Goal: Complete application form

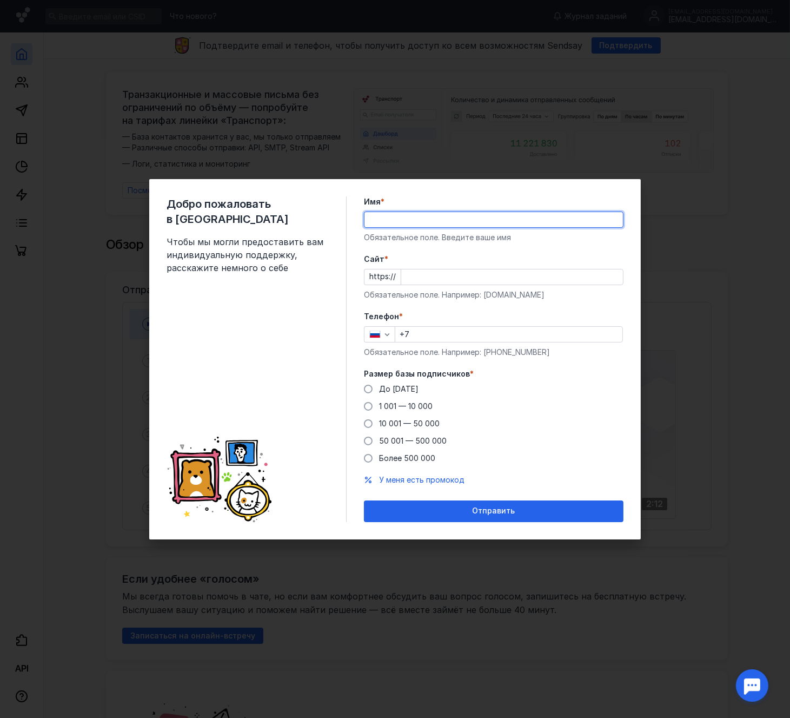
type input "[PERSON_NAME]"
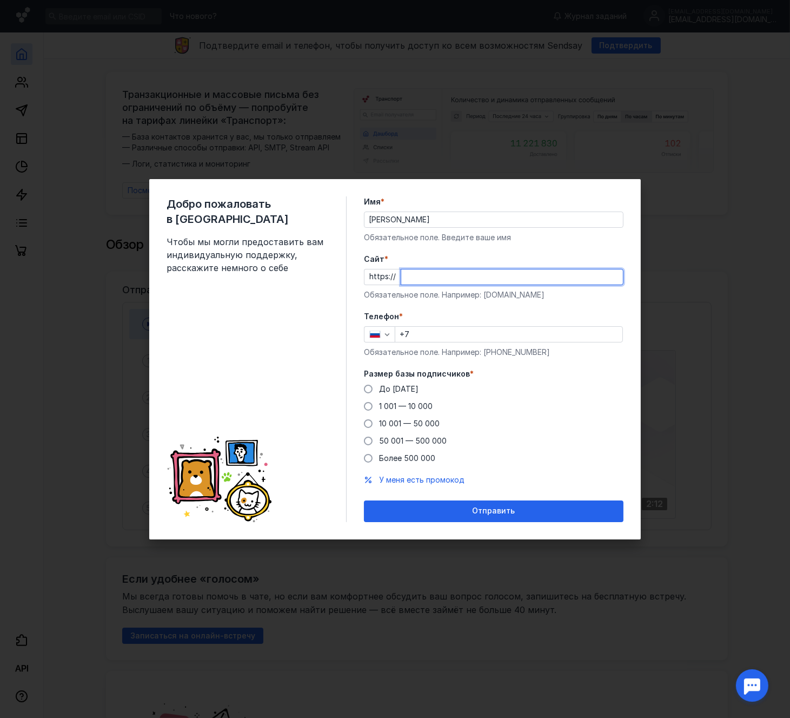
click at [431, 272] on input "Cайт *" at bounding box center [512, 276] width 222 height 15
click at [440, 275] on input "Cайт *" at bounding box center [512, 276] width 222 height 15
click at [426, 334] on input "+7" at bounding box center [508, 334] width 227 height 15
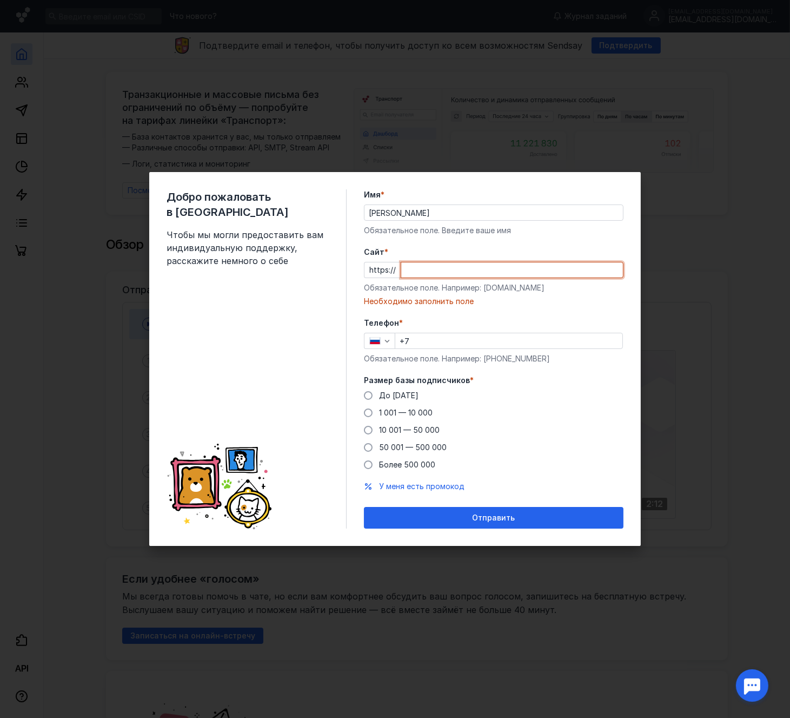
click at [422, 267] on input "Cайт *" at bounding box center [512, 269] width 222 height 15
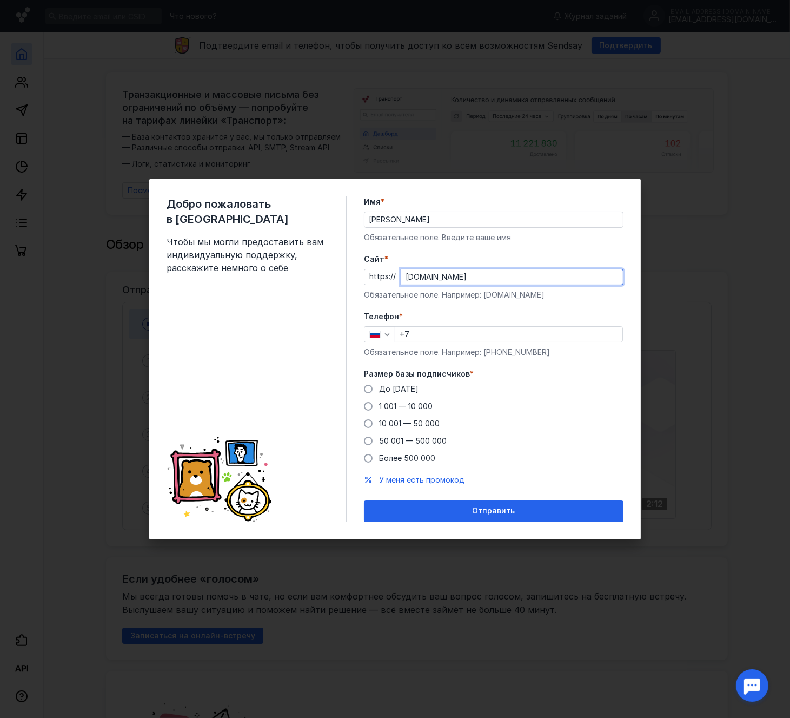
type input "[DOMAIN_NAME]"
click at [451, 334] on input "+7" at bounding box center [508, 334] width 227 height 15
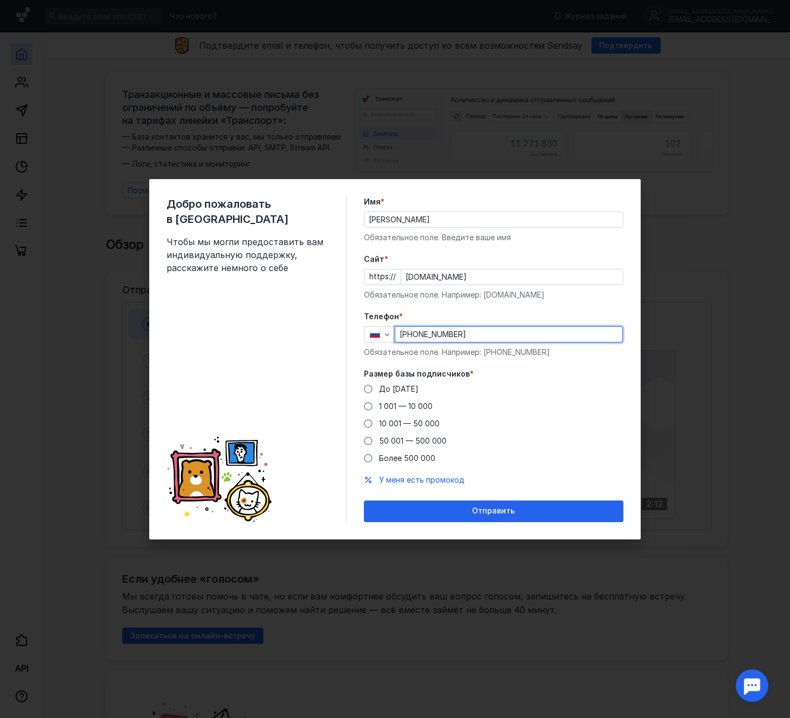
drag, startPoint x: 481, startPoint y: 335, endPoint x: 189, endPoint y: 315, distance: 293.3
click at [189, 315] on div "Добро пожаловать в Sendsay Чтобы мы могли предоставить вам индивидуальную подде…" at bounding box center [395, 359] width 492 height 360
type input "[PHONE_NUMBER]"
click at [407, 386] on span "До [DATE]" at bounding box center [398, 388] width 39 height 9
click at [0, 0] on input "До [DATE]" at bounding box center [0, 0] width 0 height 0
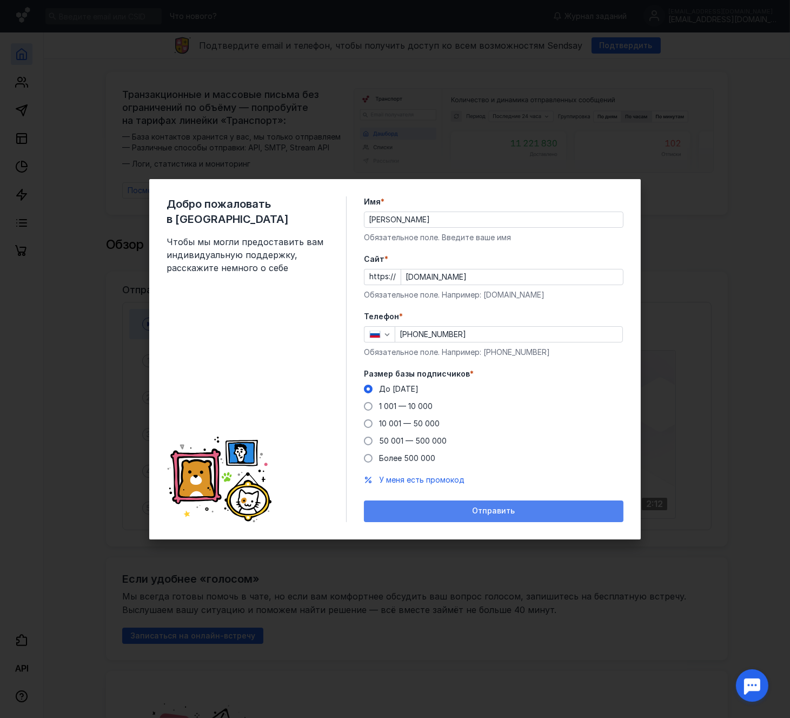
click at [491, 513] on span "Отправить" at bounding box center [494, 510] width 43 height 9
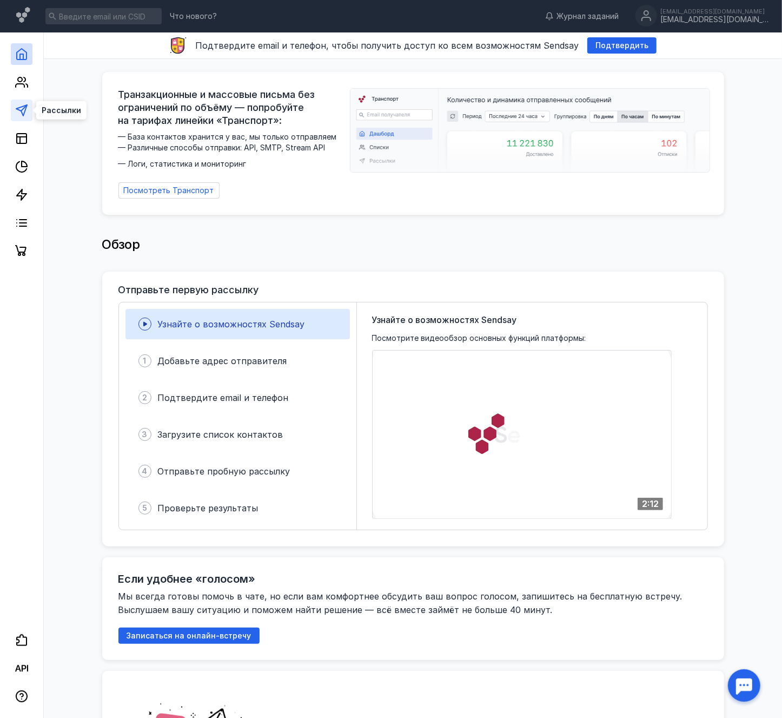
click at [19, 109] on polygon at bounding box center [21, 110] width 11 height 11
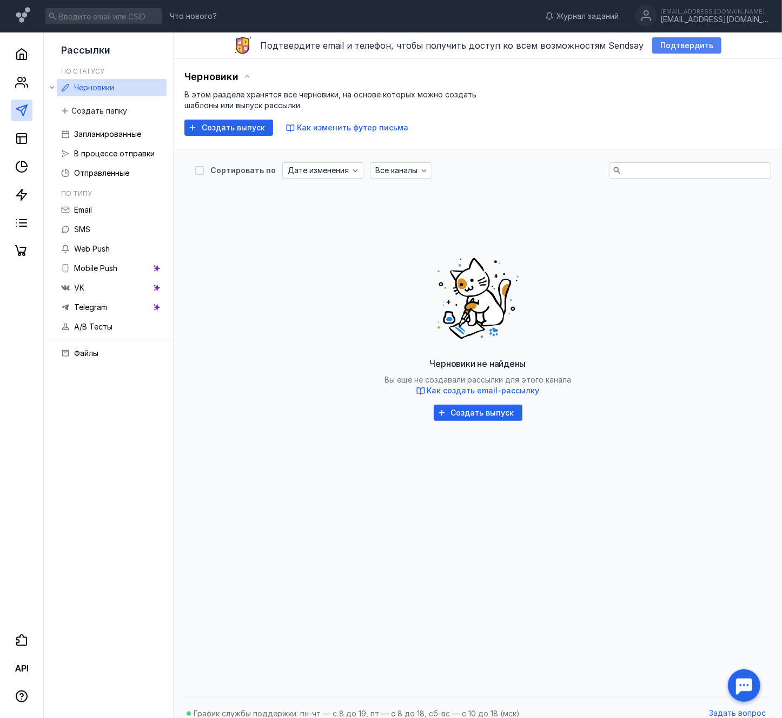
click at [671, 47] on span "Подтвердить" at bounding box center [686, 45] width 53 height 9
